Goal: Task Accomplishment & Management: Manage account settings

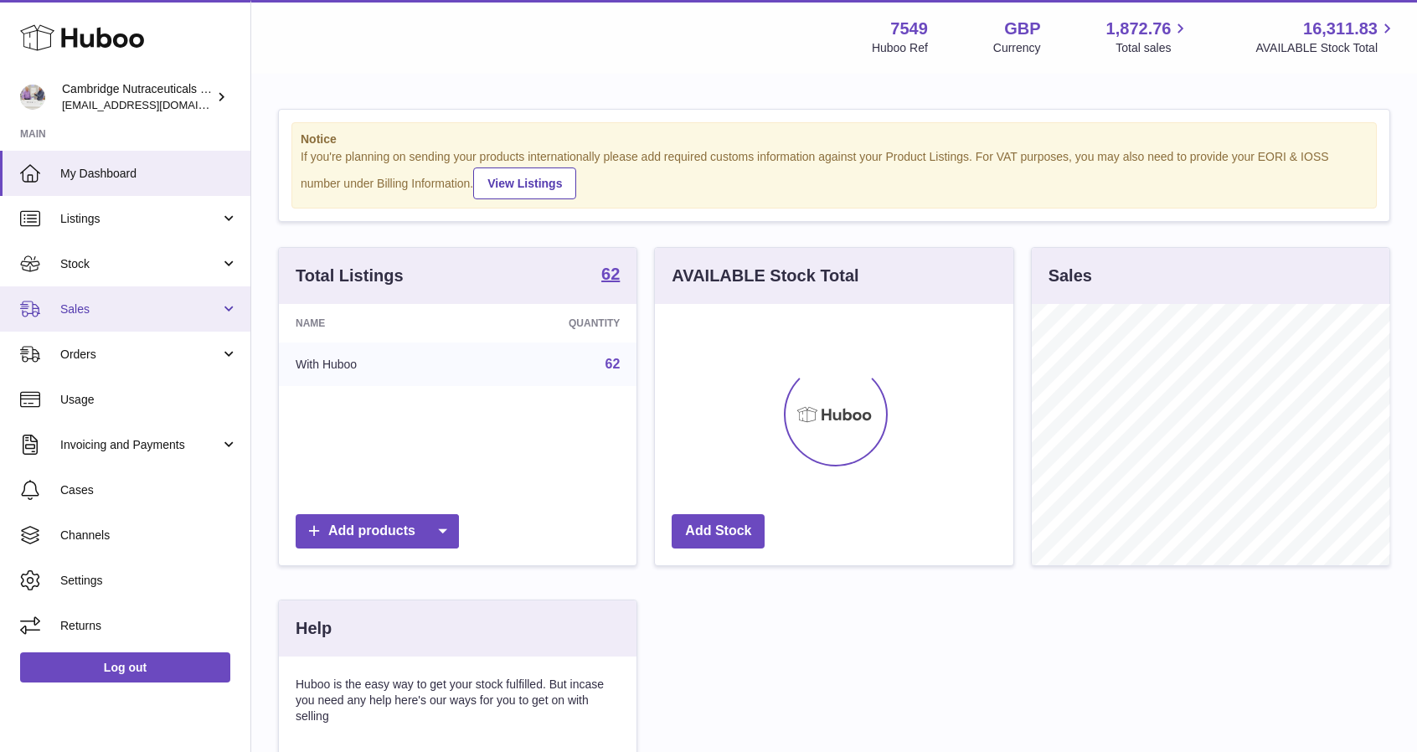
scroll to position [261, 358]
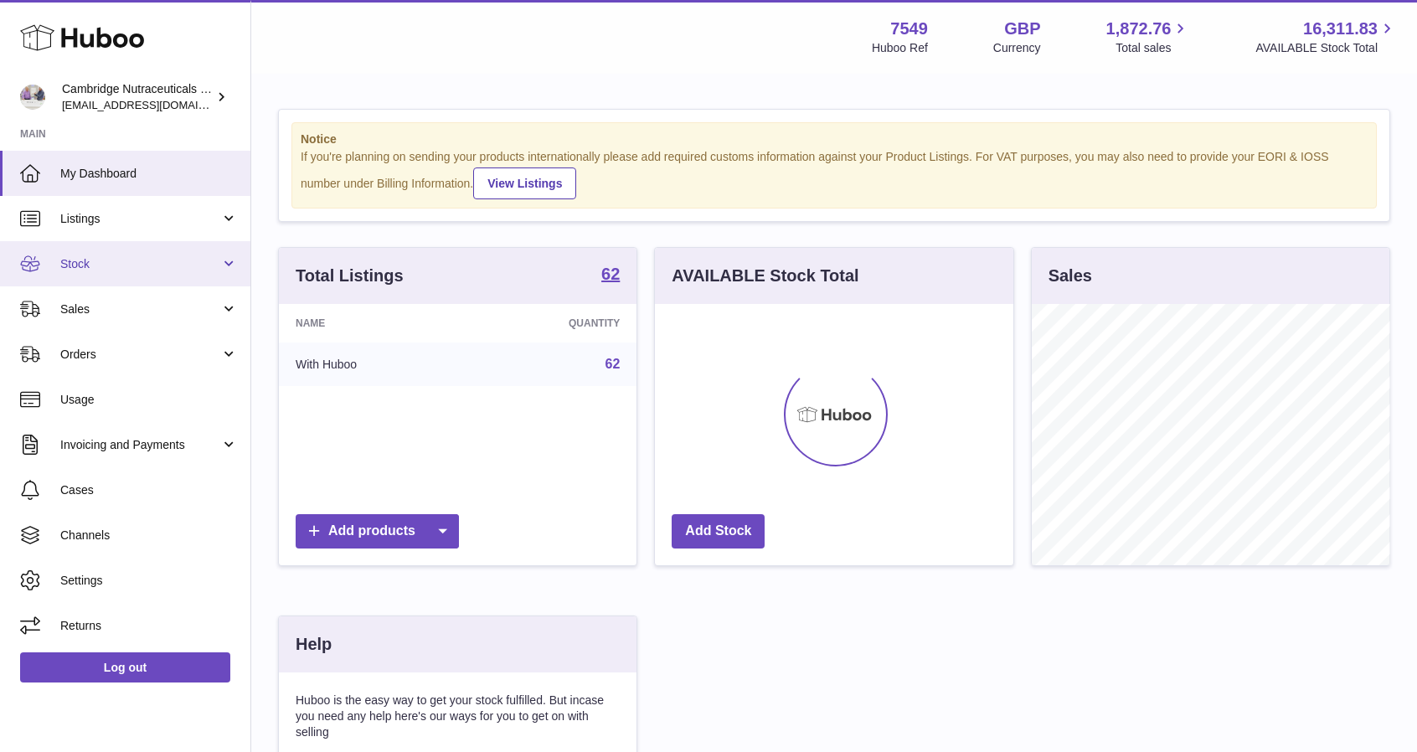
click at [94, 272] on link "Stock" at bounding box center [125, 263] width 250 height 45
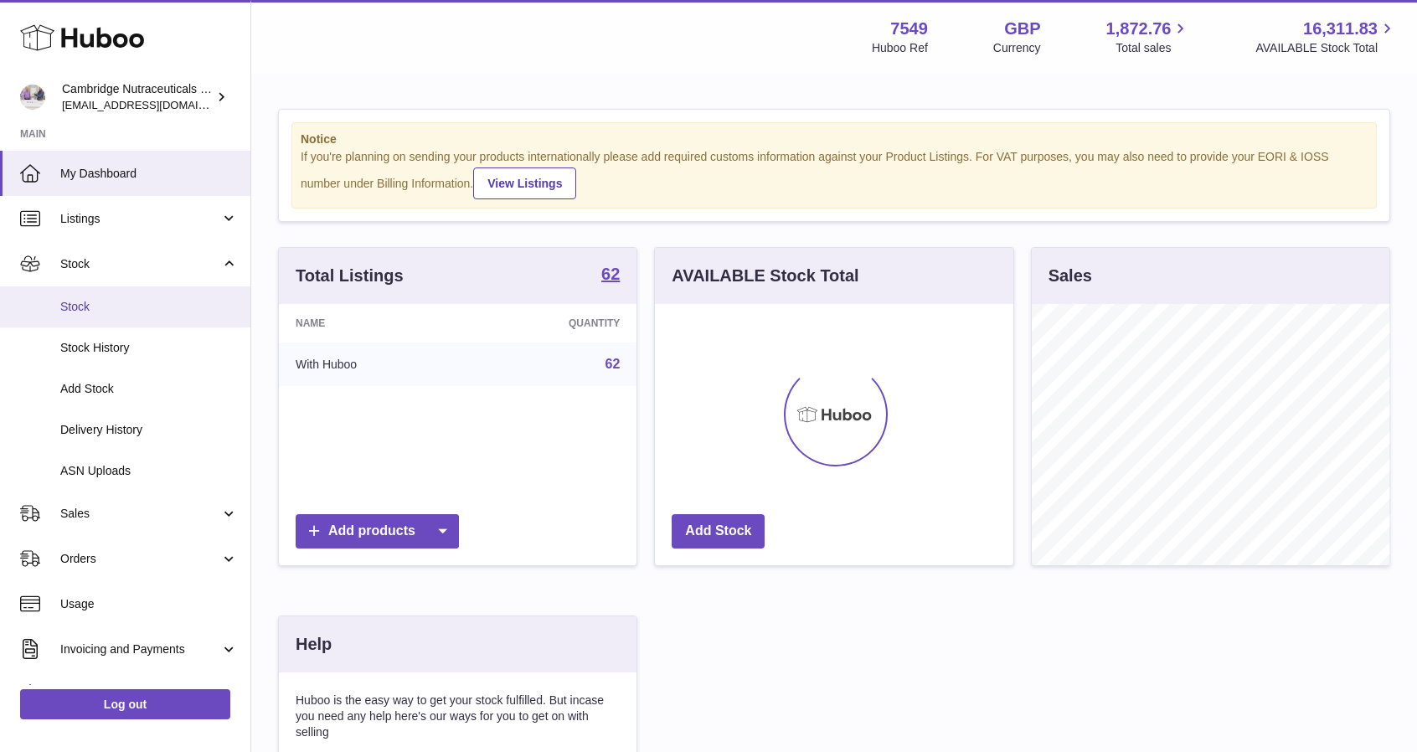
click at [111, 312] on span "Stock" at bounding box center [149, 307] width 178 height 16
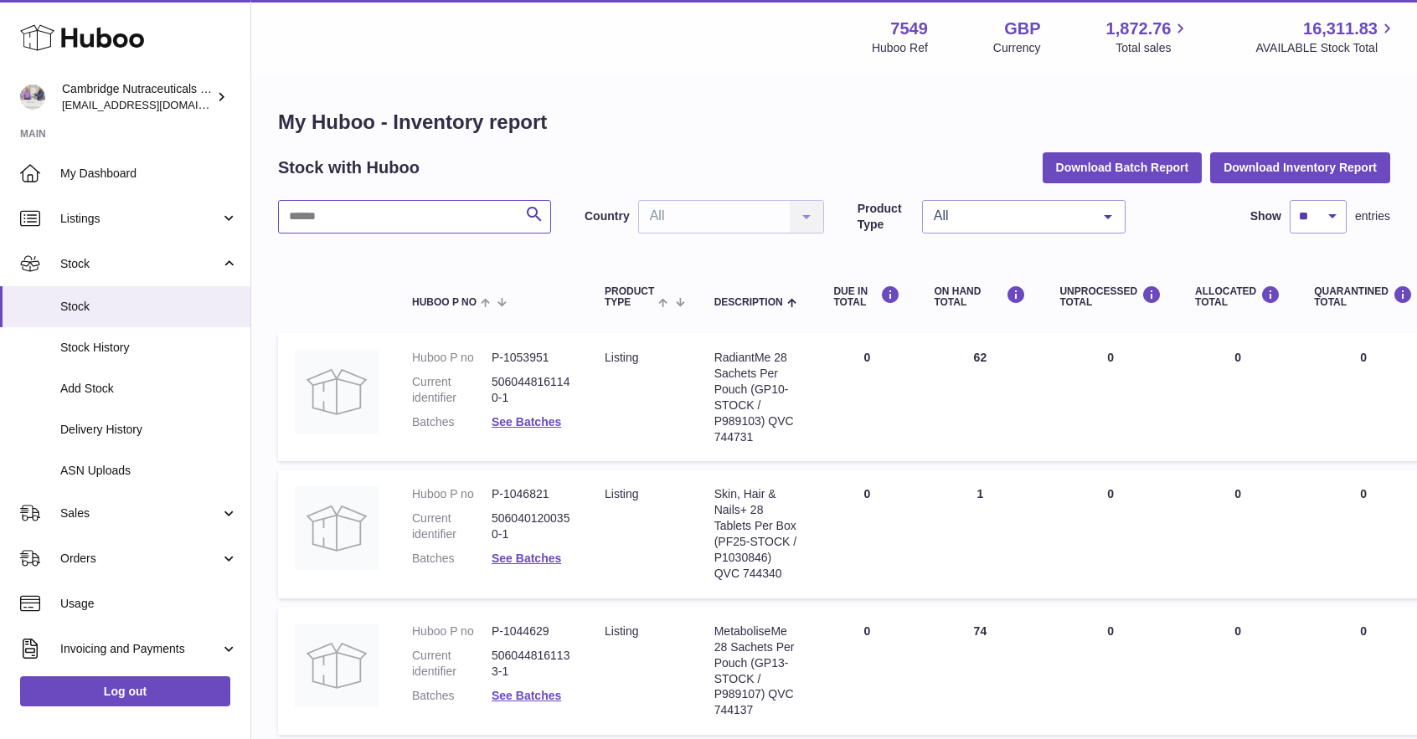
drag, startPoint x: 454, startPoint y: 225, endPoint x: 472, endPoint y: 211, distance: 23.3
click at [454, 227] on input "text" at bounding box center [414, 216] width 273 height 33
type input "*******"
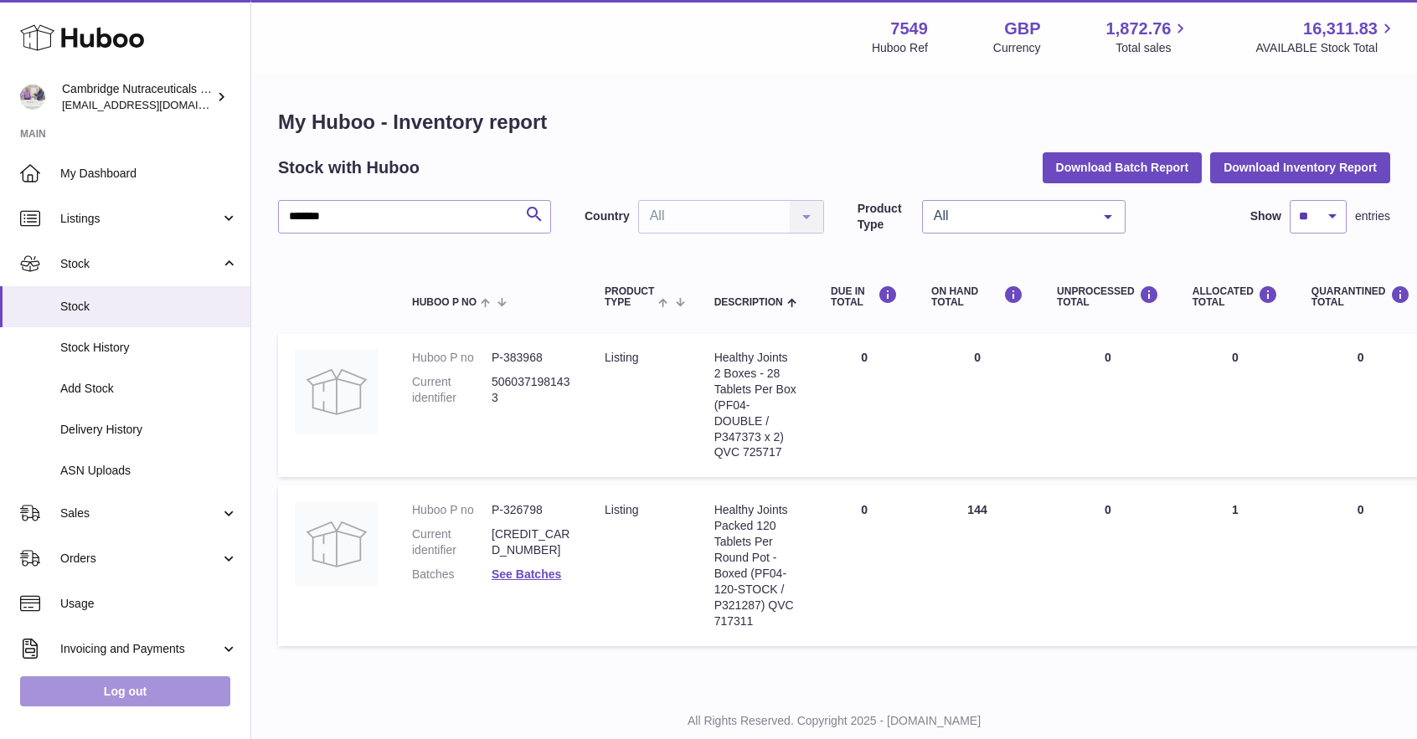
click at [93, 698] on link "Log out" at bounding box center [125, 692] width 210 height 30
